Goal: Transaction & Acquisition: Download file/media

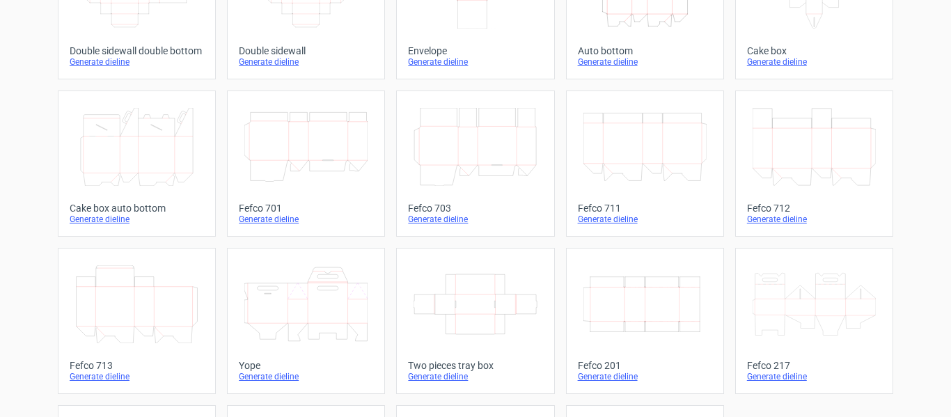
scroll to position [308, 0]
click at [635, 374] on div "Generate dieline" at bounding box center [645, 375] width 134 height 11
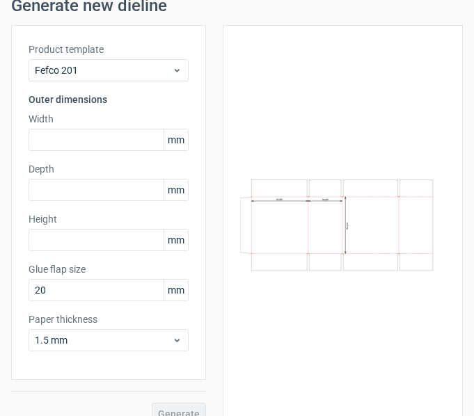
scroll to position [59, 0]
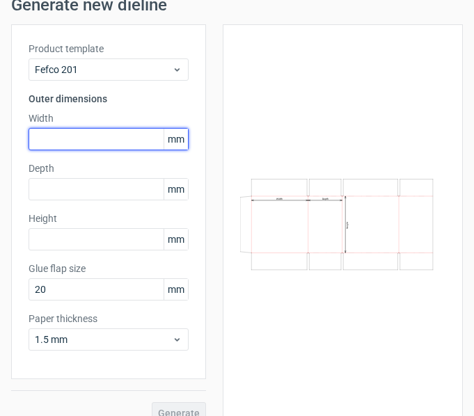
click at [95, 143] on input "text" at bounding box center [109, 139] width 160 height 22
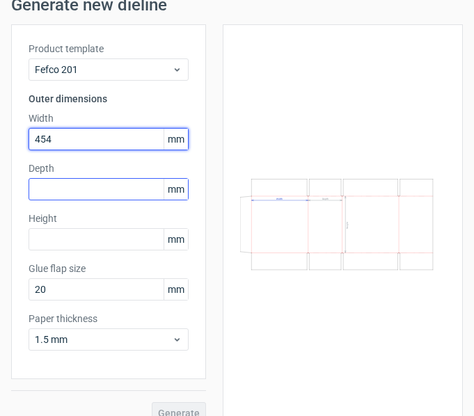
type input "454"
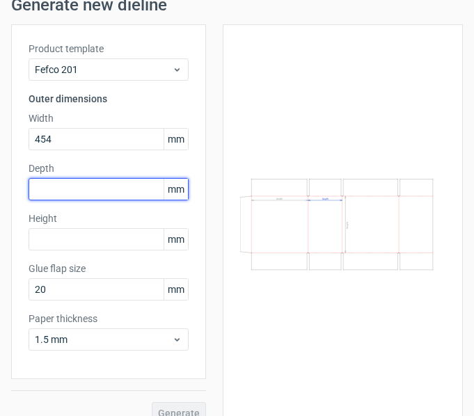
click at [49, 180] on input "text" at bounding box center [109, 189] width 160 height 22
type input "4"
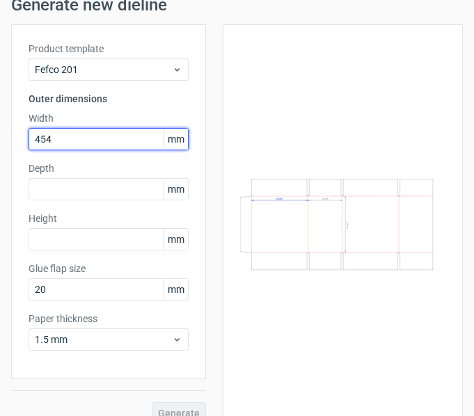
click at [64, 147] on input "454" at bounding box center [109, 139] width 160 height 22
type input "4"
type input "440"
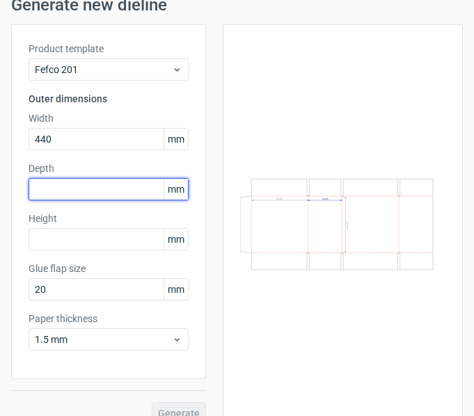
click at [85, 195] on input "text" at bounding box center [109, 189] width 160 height 22
type input "330"
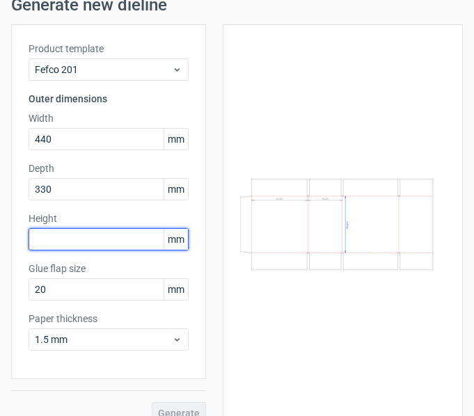
click at [100, 240] on input "text" at bounding box center [109, 239] width 160 height 22
type input "1"
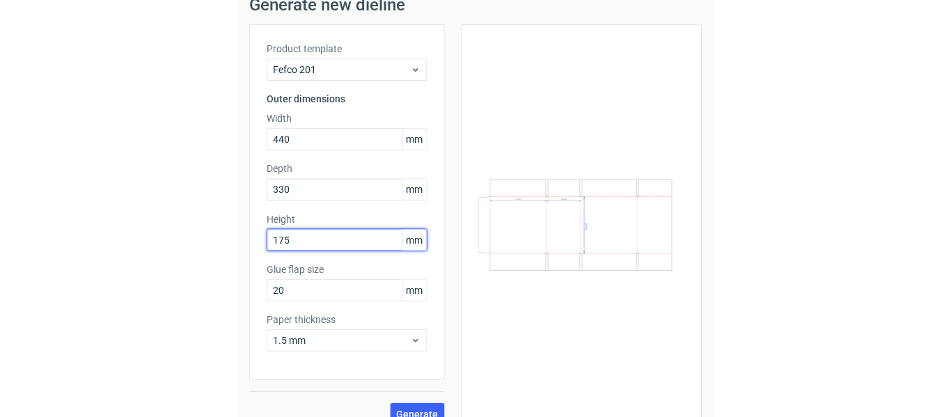
scroll to position [79, 0]
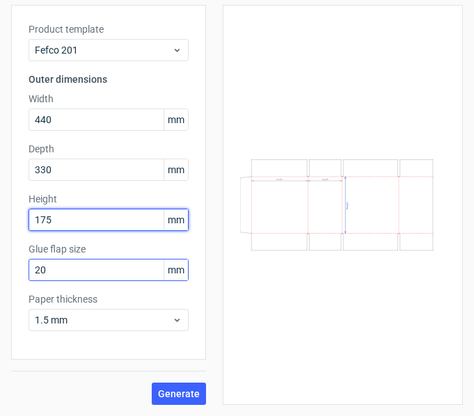
type input "175"
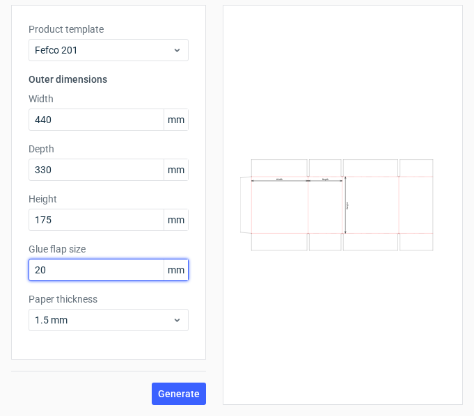
click at [96, 274] on input "20" at bounding box center [109, 270] width 160 height 22
type input "2"
type input "35"
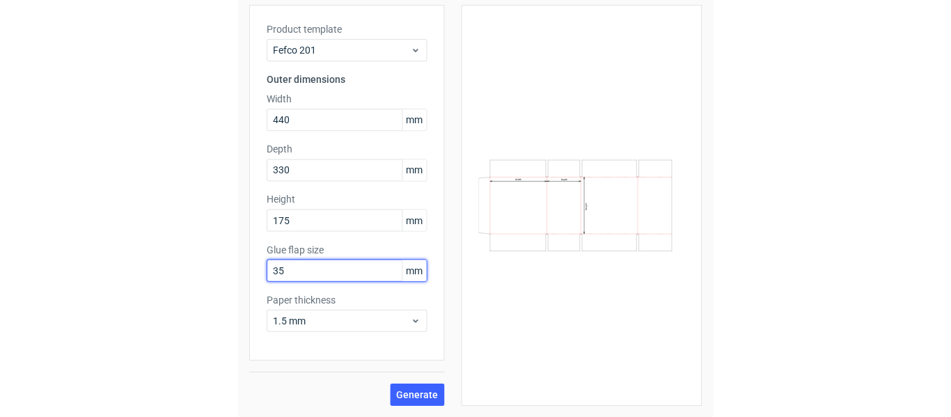
scroll to position [78, 0]
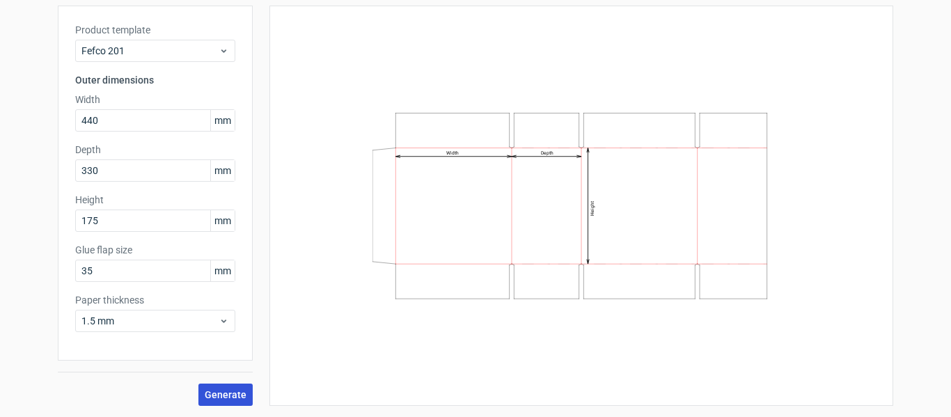
click at [239, 398] on span "Generate" at bounding box center [226, 395] width 42 height 10
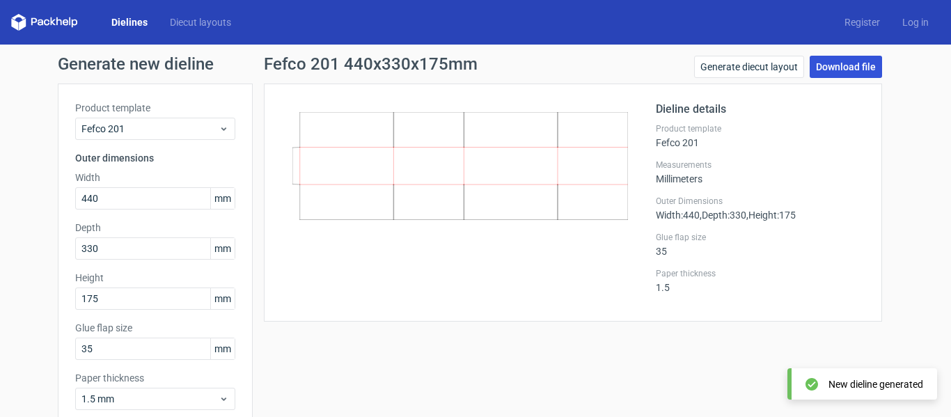
click at [866, 60] on link "Download file" at bounding box center [846, 67] width 72 height 22
